Goal: Book appointment/travel/reservation

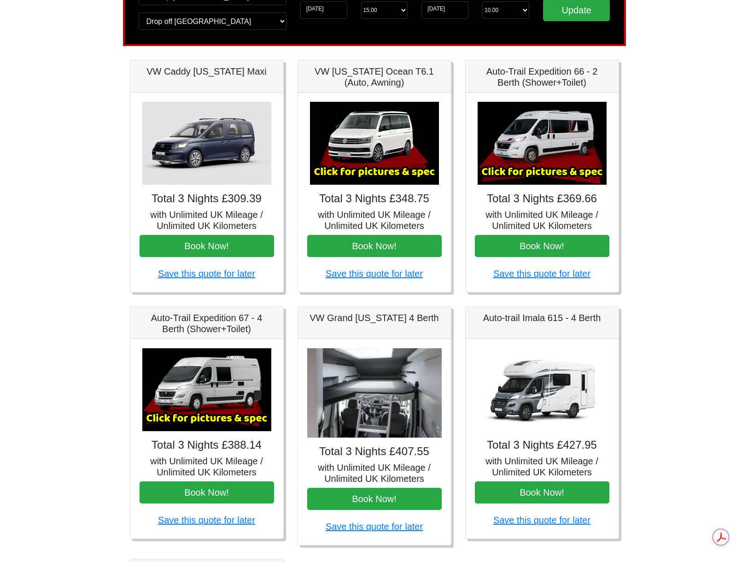
scroll to position [92, 0]
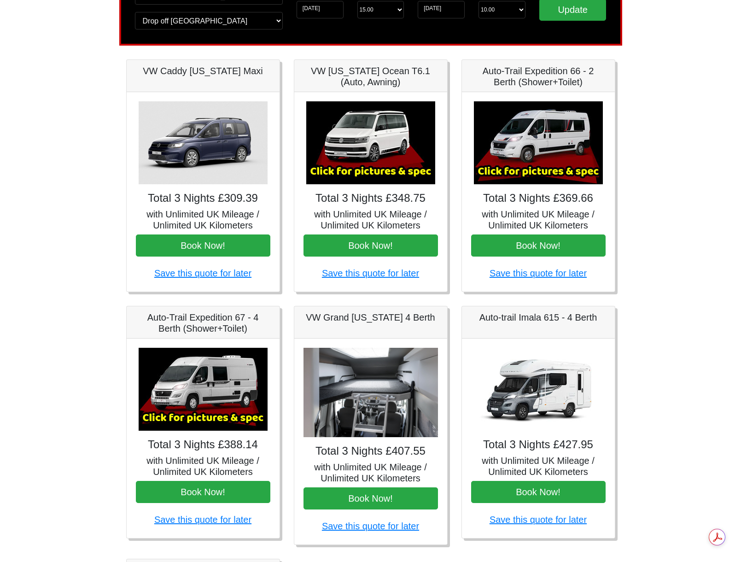
click at [346, 387] on img at bounding box center [370, 393] width 134 height 90
click at [356, 312] on h5 "VW Grand [US_STATE] 4 Berth" at bounding box center [370, 317] width 134 height 11
click at [369, 136] on img at bounding box center [370, 142] width 129 height 83
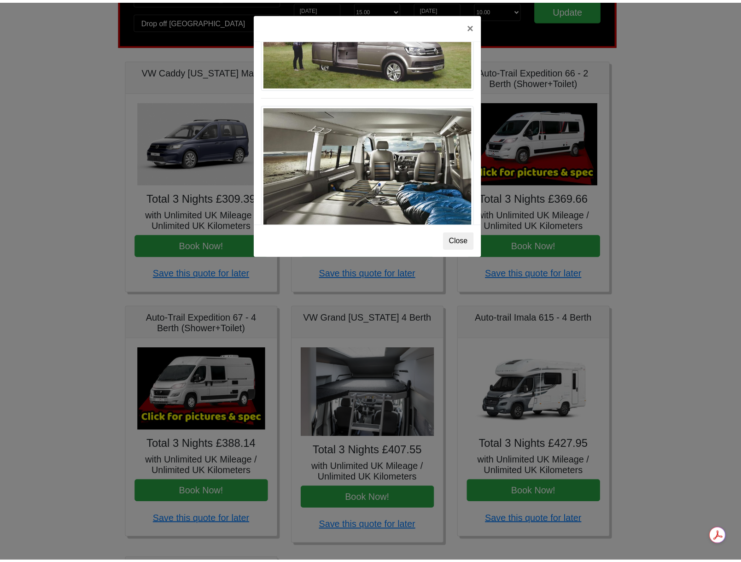
scroll to position [1004, 0]
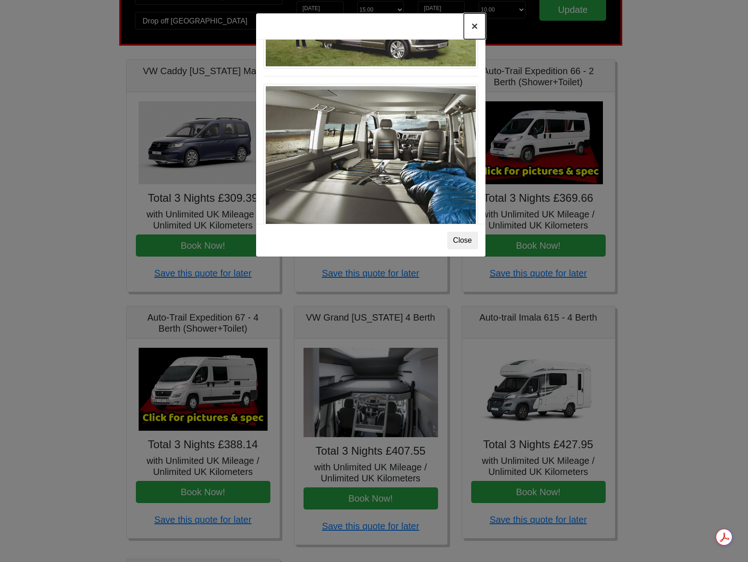
click at [476, 29] on button "×" at bounding box center [474, 26] width 21 height 26
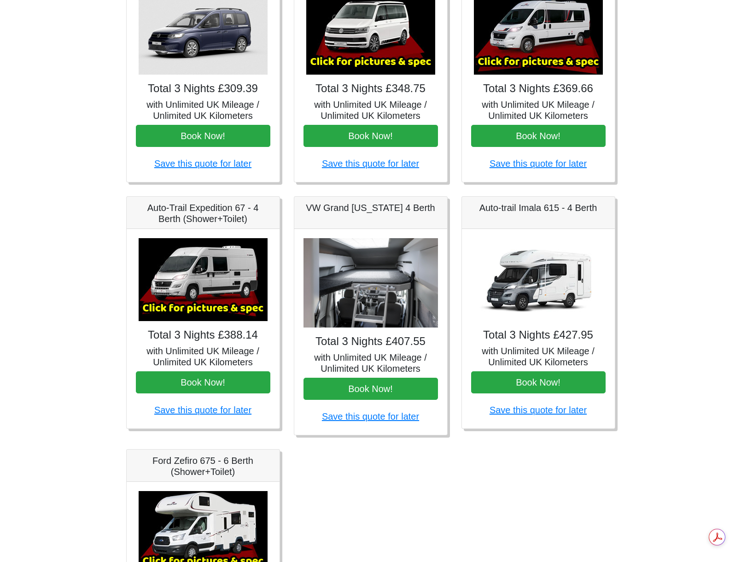
scroll to position [230, 0]
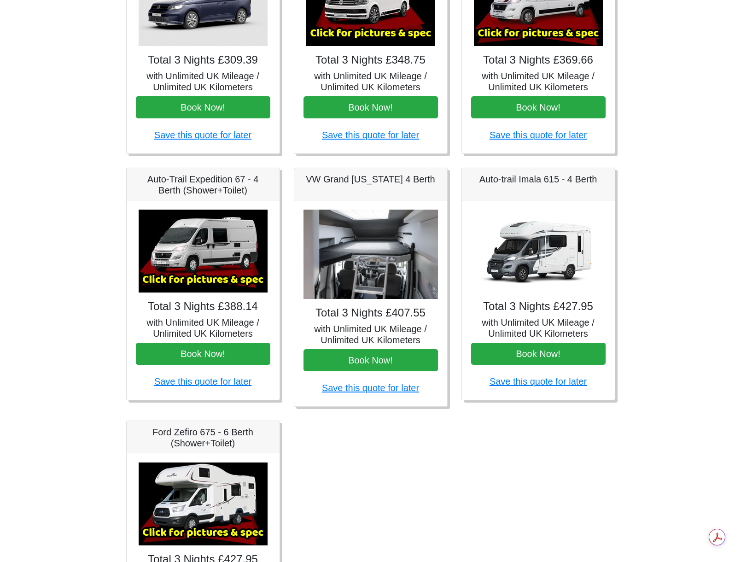
click at [366, 272] on img at bounding box center [370, 254] width 134 height 90
click at [360, 181] on h5 "VW Grand [US_STATE] 4 Berth" at bounding box center [370, 179] width 134 height 11
click at [365, 359] on button "Book Now!" at bounding box center [370, 360] width 134 height 22
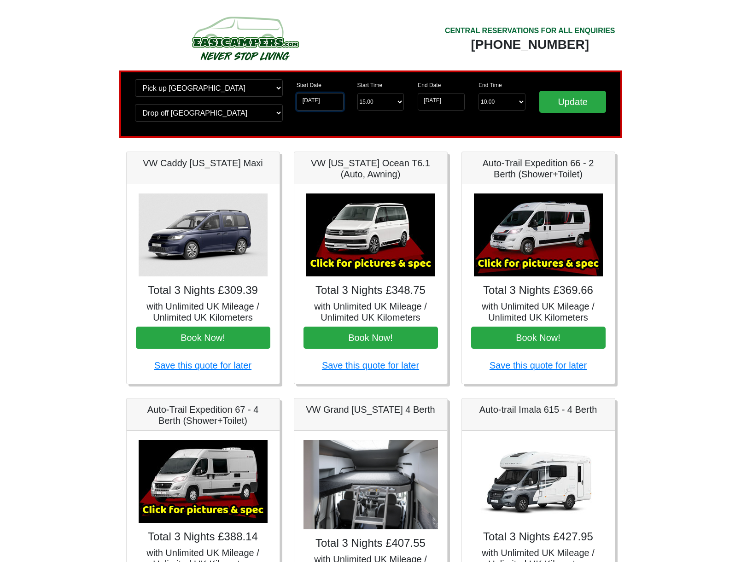
click at [328, 102] on input "27-10-2025" at bounding box center [319, 101] width 47 height 17
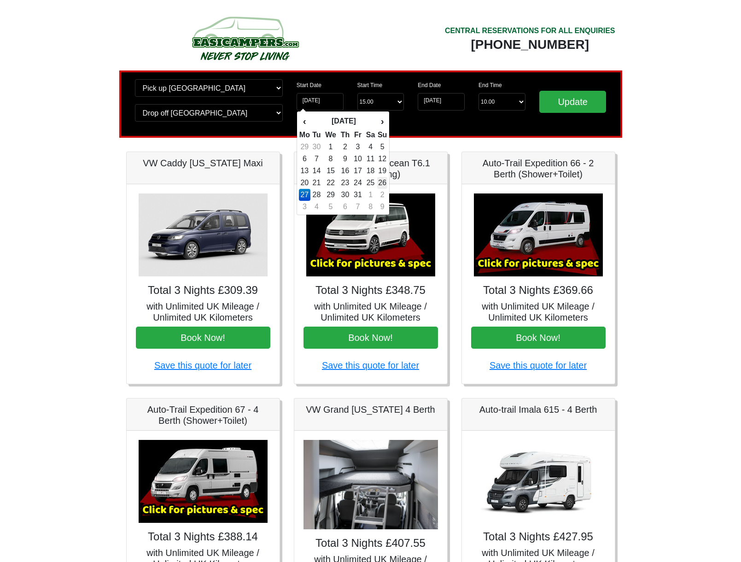
click at [382, 179] on td "26" at bounding box center [382, 183] width 10 height 12
type input "[DATE]"
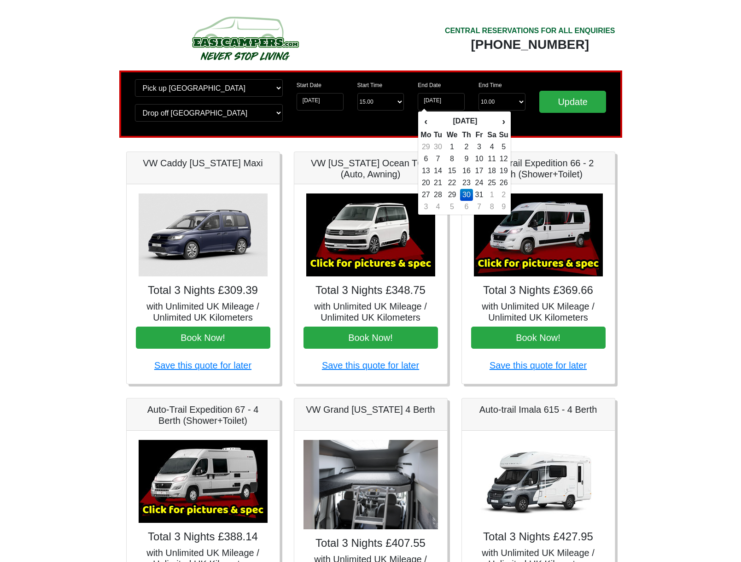
click at [468, 192] on td "30" at bounding box center [466, 195] width 13 height 12
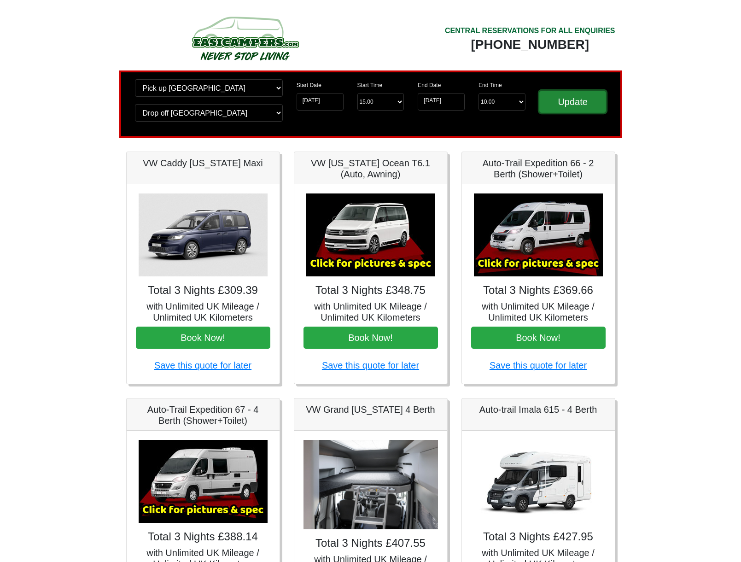
click at [566, 99] on input "Update" at bounding box center [572, 102] width 67 height 22
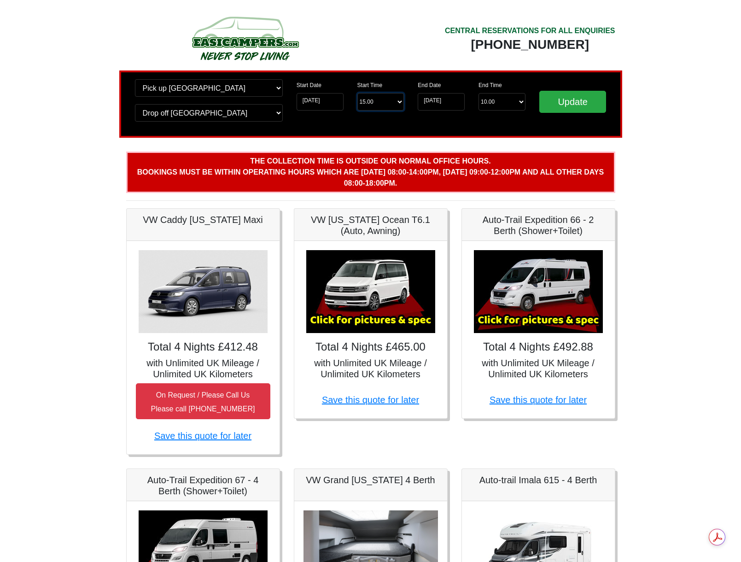
click at [391, 102] on select "Start Time 15.00 -------- 11.00 am (Saturday & Sunday Only) 12.00 pm (Saturday)…" at bounding box center [380, 101] width 47 height 17
select select "11.00"
click at [357, 93] on select "Start Time 15.00 -------- 11.00 am (Saturday & Sunday Only) 12.00 pm (Saturday)…" at bounding box center [380, 101] width 47 height 17
click at [578, 95] on input "Update" at bounding box center [572, 102] width 67 height 22
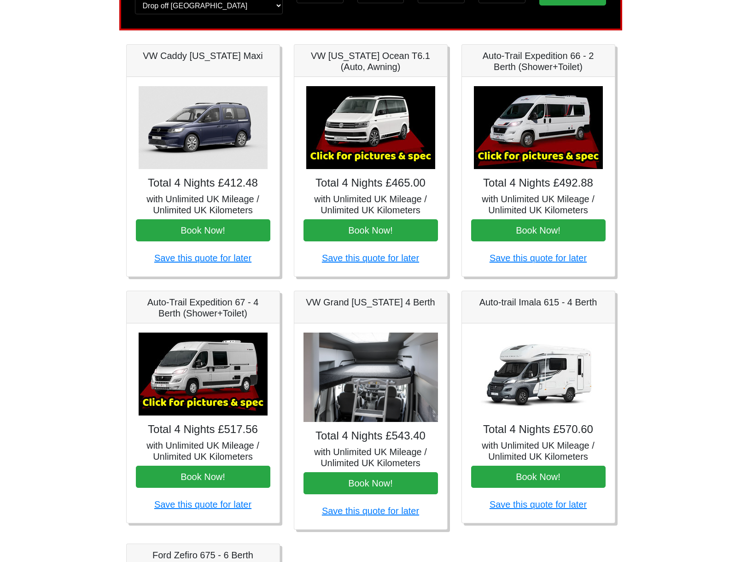
scroll to position [92, 0]
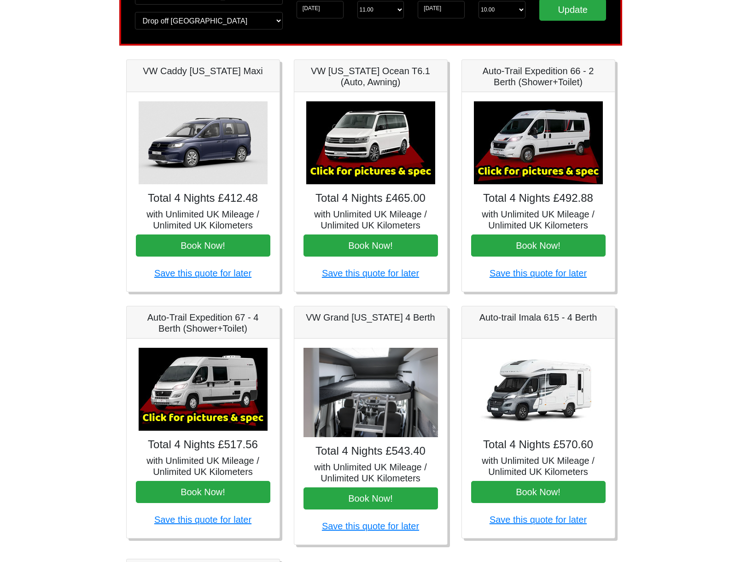
click at [371, 387] on img at bounding box center [370, 393] width 134 height 90
click at [392, 503] on button "Book Now!" at bounding box center [370, 498] width 134 height 22
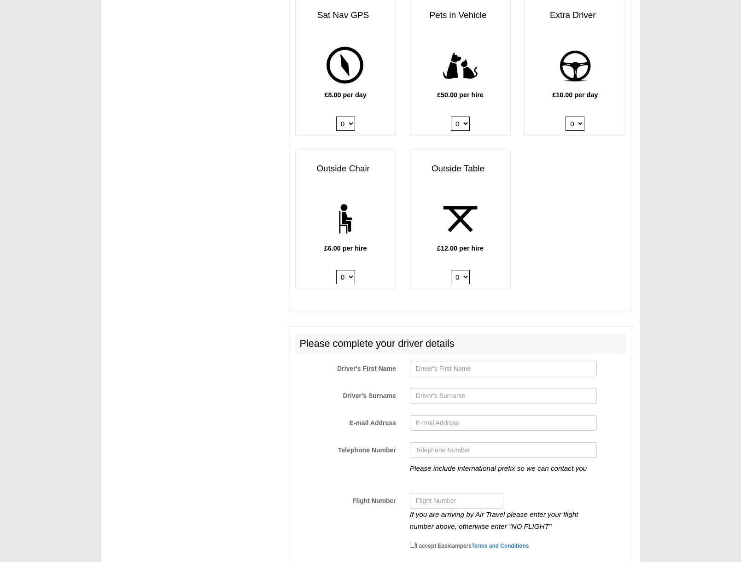
scroll to position [1204, 0]
